Goal: Task Accomplishment & Management: Manage account settings

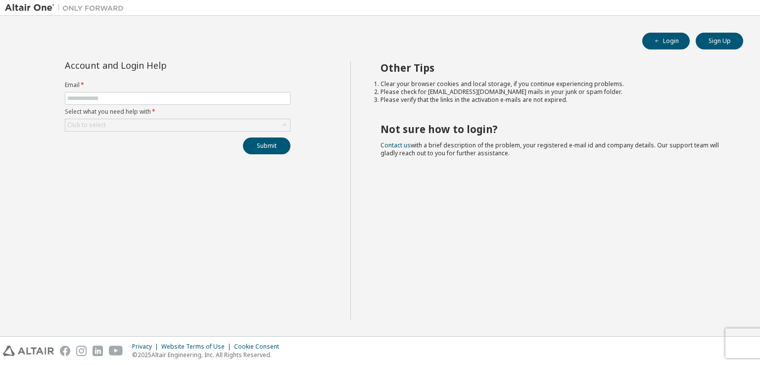
click at [186, 90] on form "Email * Select what you need help with * Click to select" at bounding box center [178, 106] width 226 height 50
click at [184, 94] on span at bounding box center [178, 98] width 226 height 13
click at [185, 101] on input "text" at bounding box center [177, 99] width 221 height 8
type input "**********"
click at [174, 122] on div "Click to select" at bounding box center [177, 125] width 225 height 12
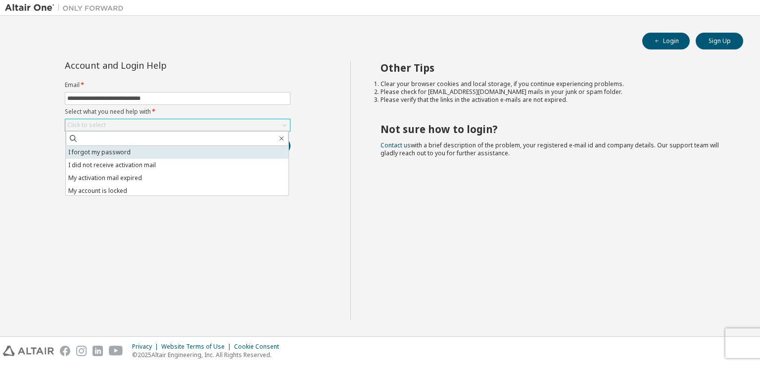
click at [174, 147] on li "I forgot my password" at bounding box center [177, 152] width 223 height 13
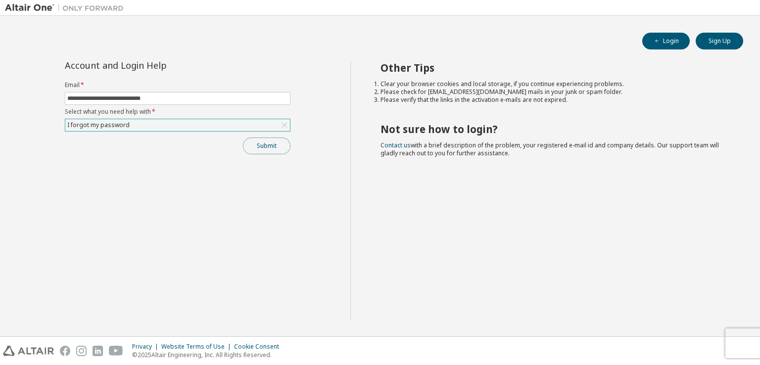
click at [265, 145] on button "Submit" at bounding box center [267, 146] width 48 height 17
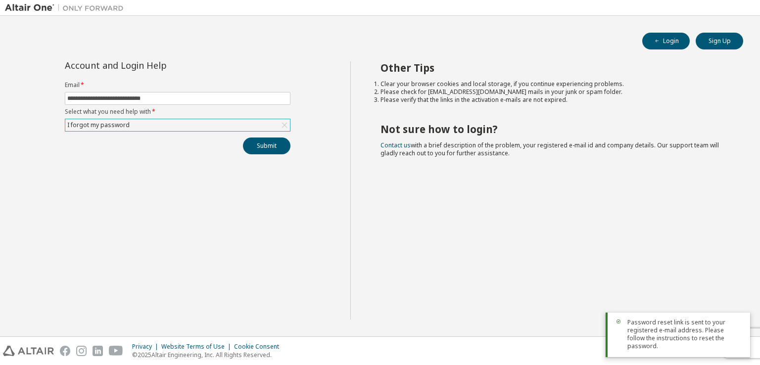
click at [672, 344] on span "Password reset link is sent to your registered e-mail address. Please follow th…" at bounding box center [685, 335] width 115 height 32
